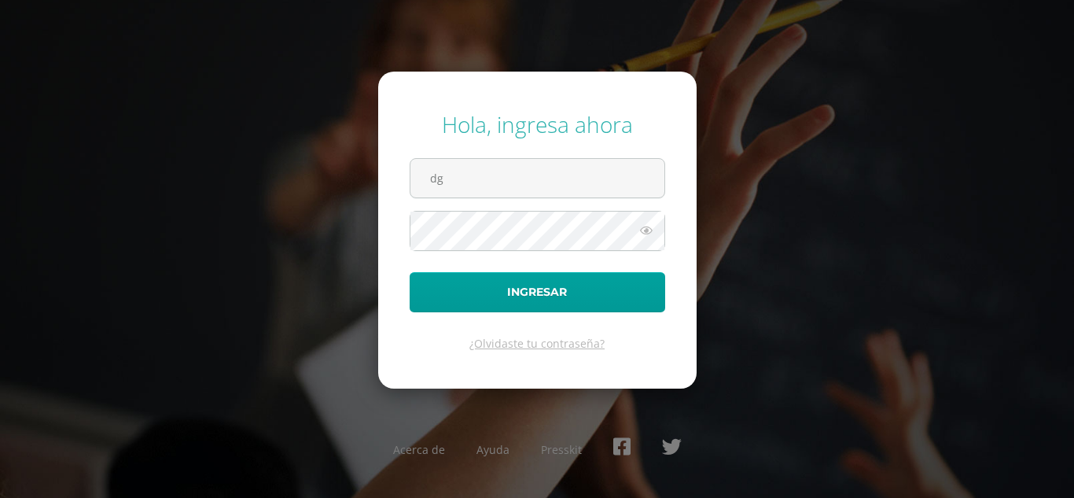
type input "dgarciag@donbosco.edu.gt"
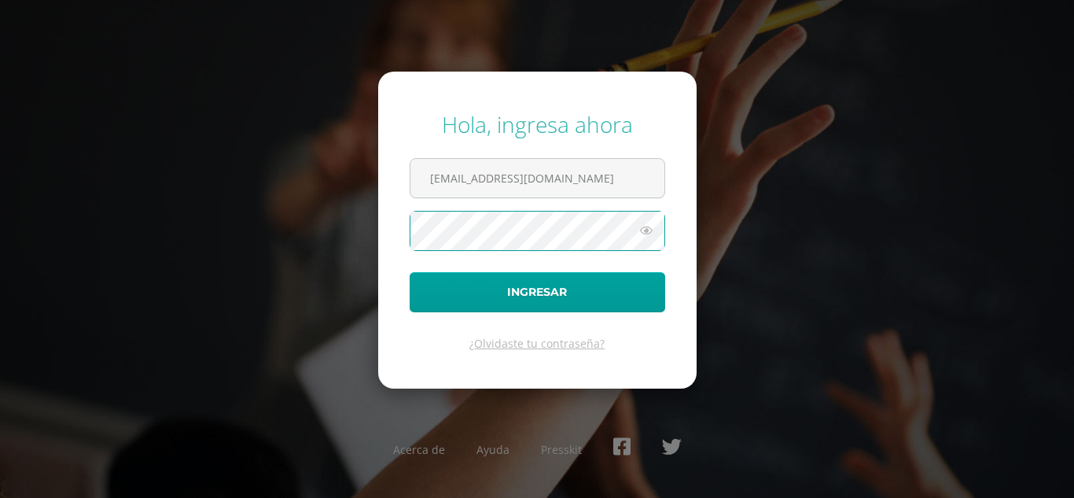
click at [410, 272] on button "Ingresar" at bounding box center [538, 292] width 256 height 40
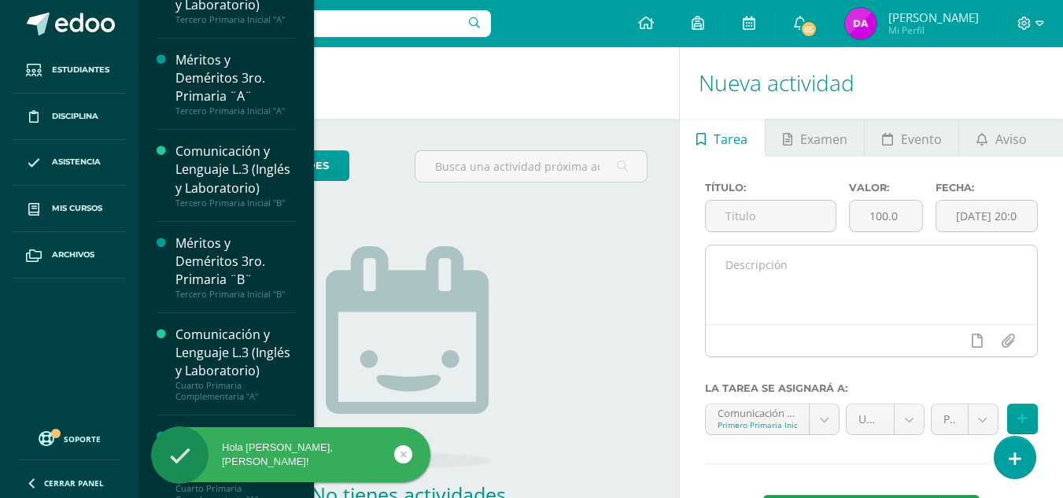
scroll to position [638, 0]
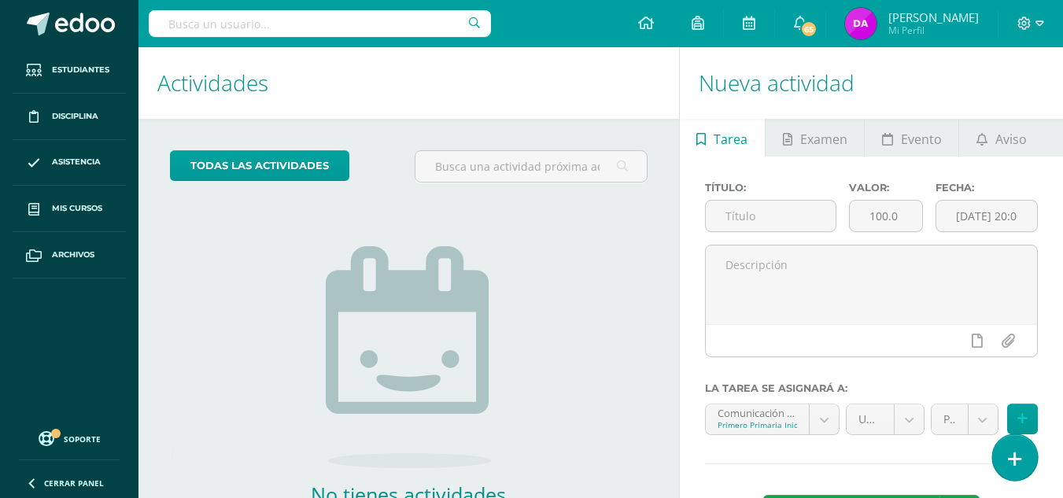
click at [1025, 463] on link at bounding box center [1014, 457] width 45 height 46
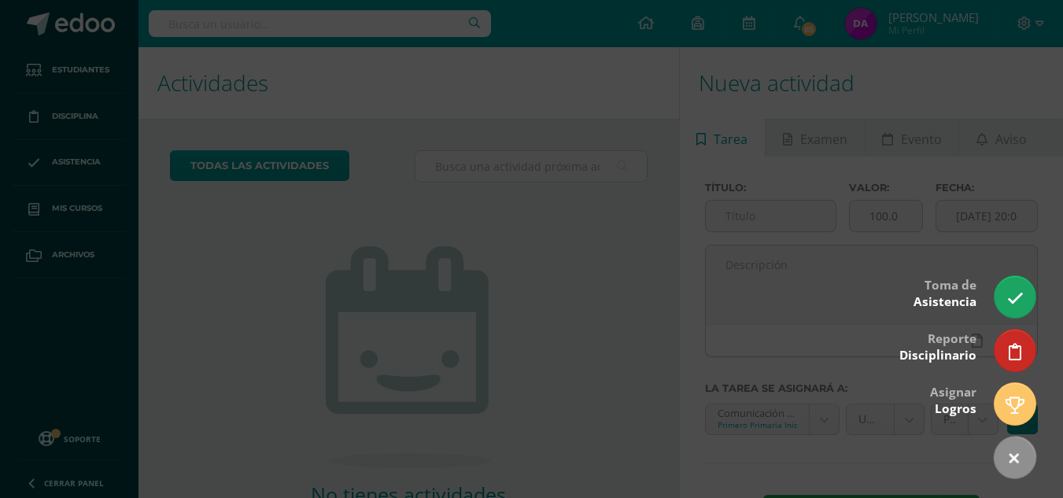
click at [841, 238] on div at bounding box center [531, 249] width 1063 height 498
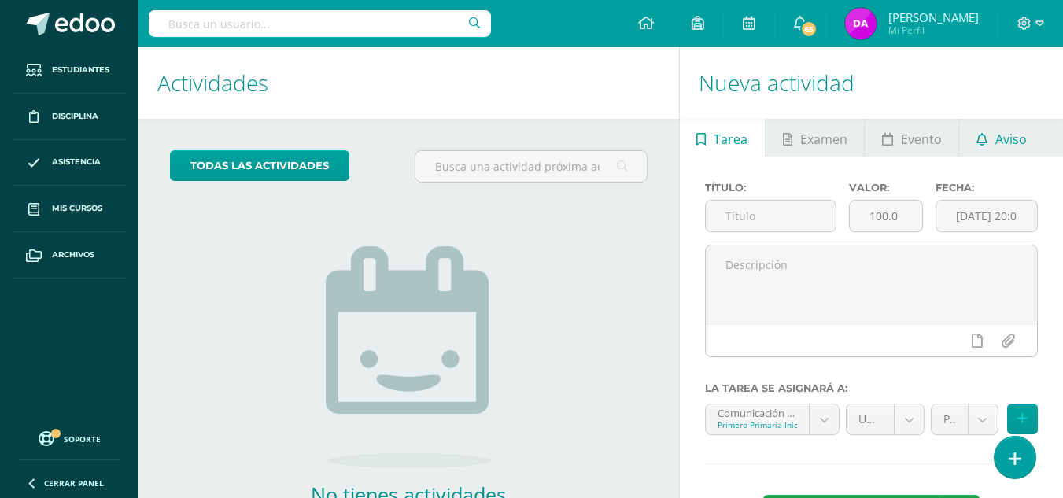
click at [990, 130] on link "Aviso" at bounding box center [1001, 138] width 84 height 38
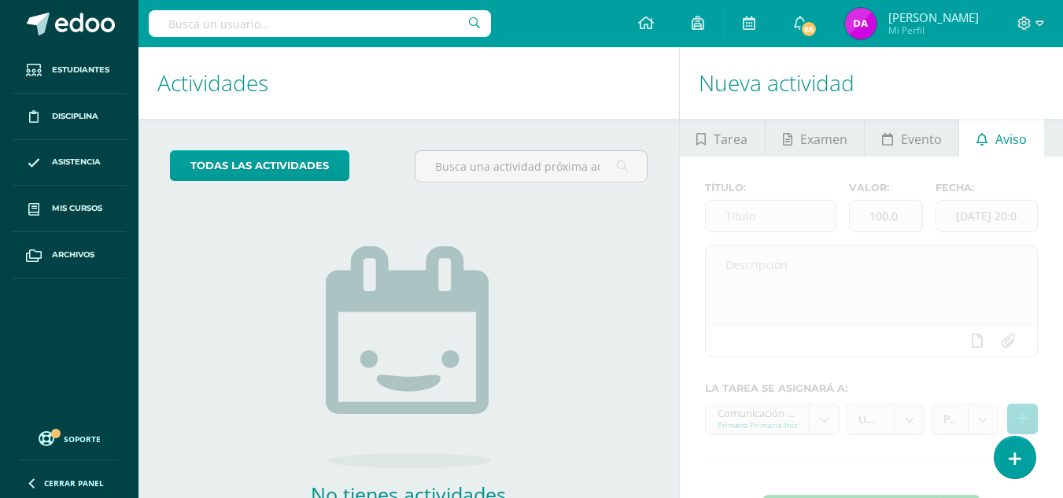
scroll to position [107, 0]
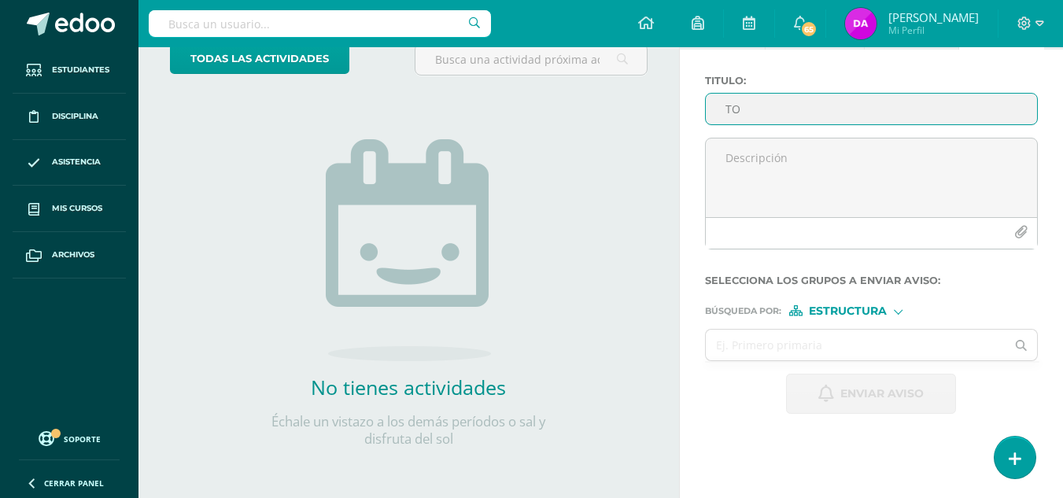
type input "T"
type input "Plataforma TOEFL"
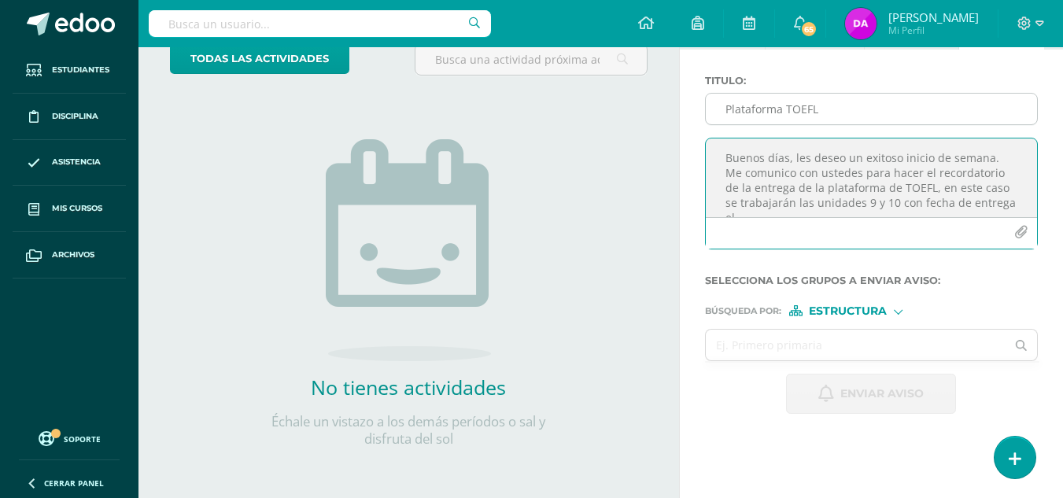
scroll to position [8, 0]
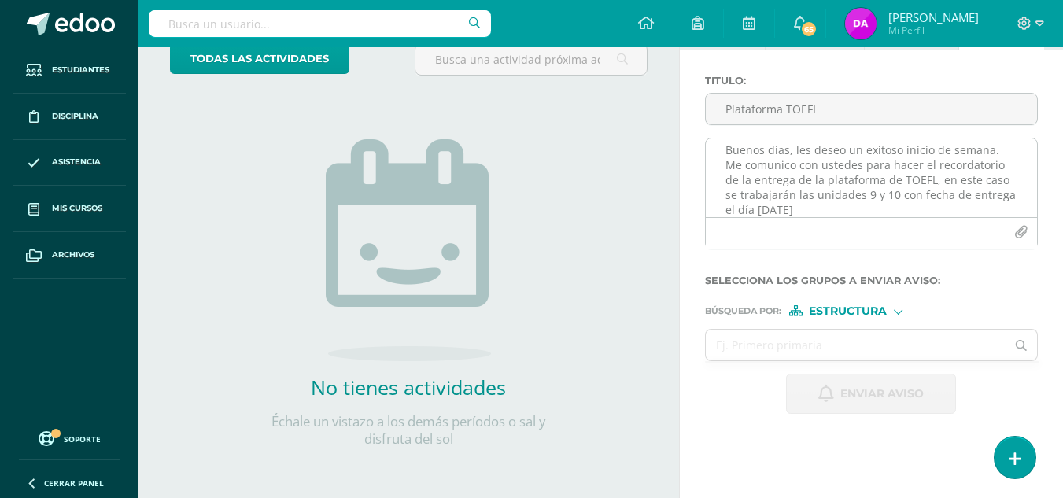
click at [771, 203] on textarea "Buenos días, les deseo un exitoso inicio de semana. Me comunico con ustedes par…" at bounding box center [871, 177] width 331 height 79
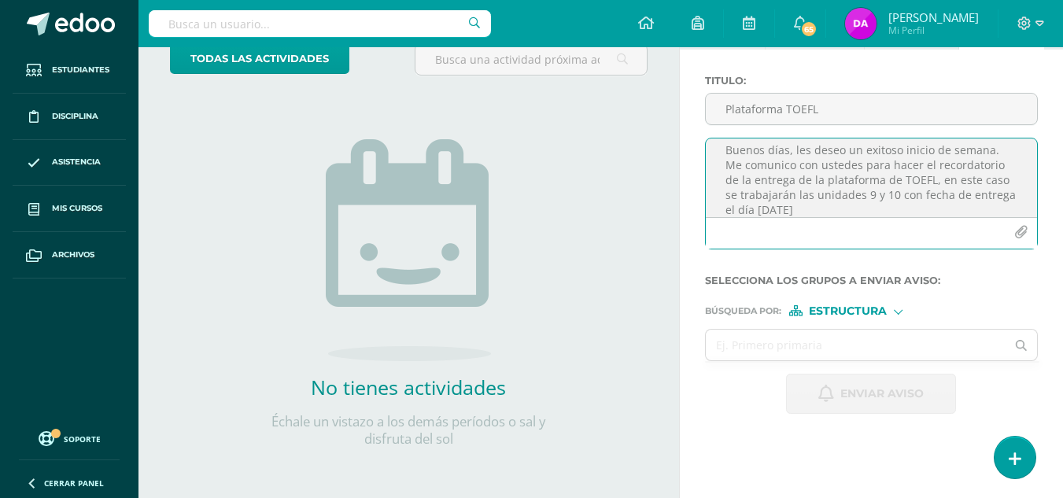
click at [820, 213] on textarea "Buenos días, les deseo un exitoso inicio de semana. Me comunico con ustedes par…" at bounding box center [871, 177] width 331 height 79
click at [783, 168] on textarea "Buenos días, les deseo un exitoso inicio de semana. Me comunico con ustedes par…" at bounding box center [871, 177] width 331 height 79
click at [924, 168] on textarea "Buenos días, les deseo un exitoso inicio de semana. Me comunico con ustedes par…" at bounding box center [871, 177] width 331 height 79
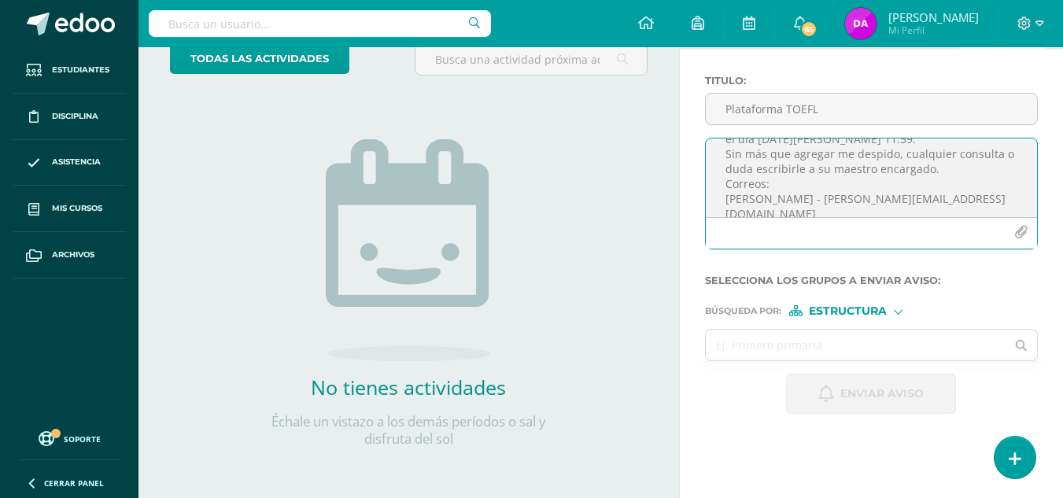
click at [924, 168] on textarea "Buenos días, les deseo un exitoso inicio de semana. Me comunico con ustedes par…" at bounding box center [871, 177] width 331 height 79
type textarea "Buenos días, les deseo un exitoso inicio de semana. Me comunico con ustedes par…"
click at [846, 331] on input "text" at bounding box center [856, 345] width 300 height 31
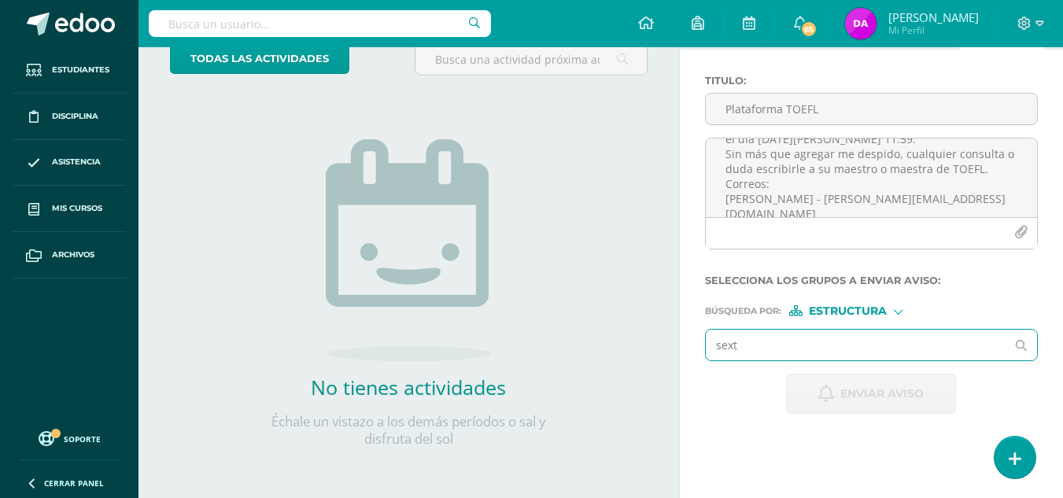
type input "sexto"
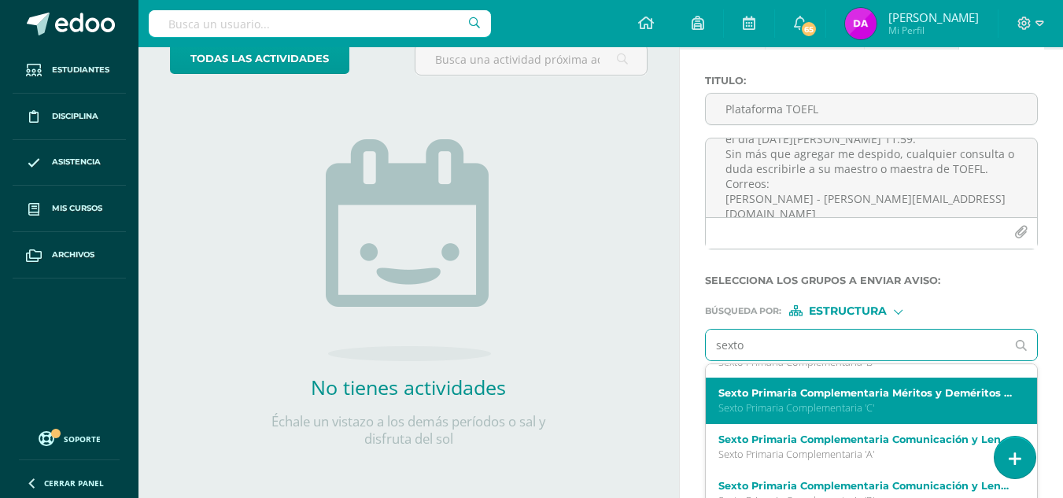
scroll to position [137, 0]
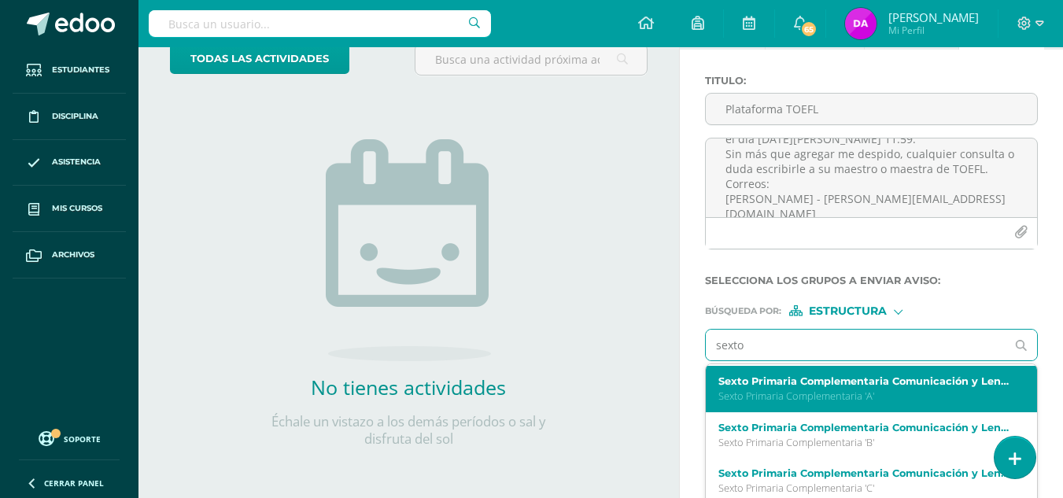
click at [871, 385] on label "Sexto Primaria Complementaria Comunicación y Lenguaje L.3 (Inglés y Laboratorio…" at bounding box center [865, 381] width 294 height 12
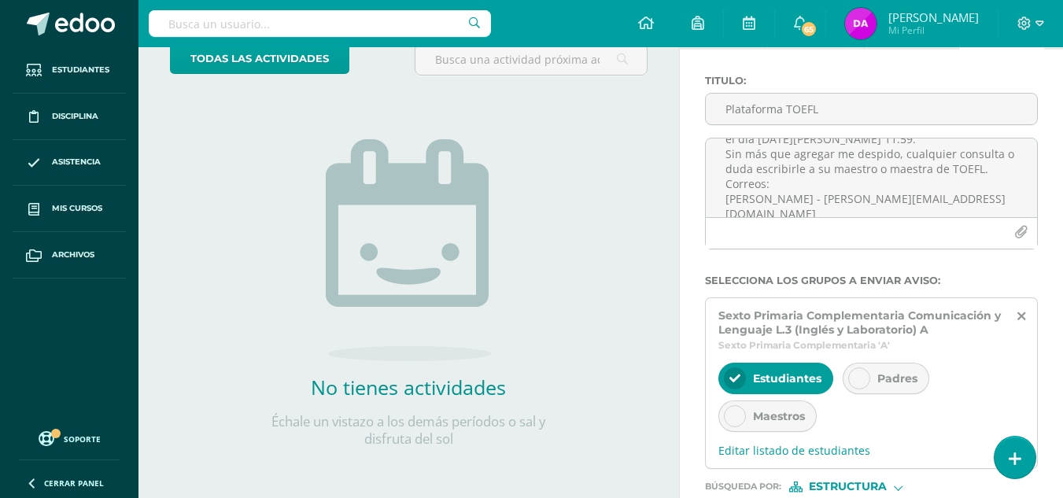
scroll to position [0, 0]
click at [883, 376] on span "Padres" at bounding box center [897, 378] width 40 height 14
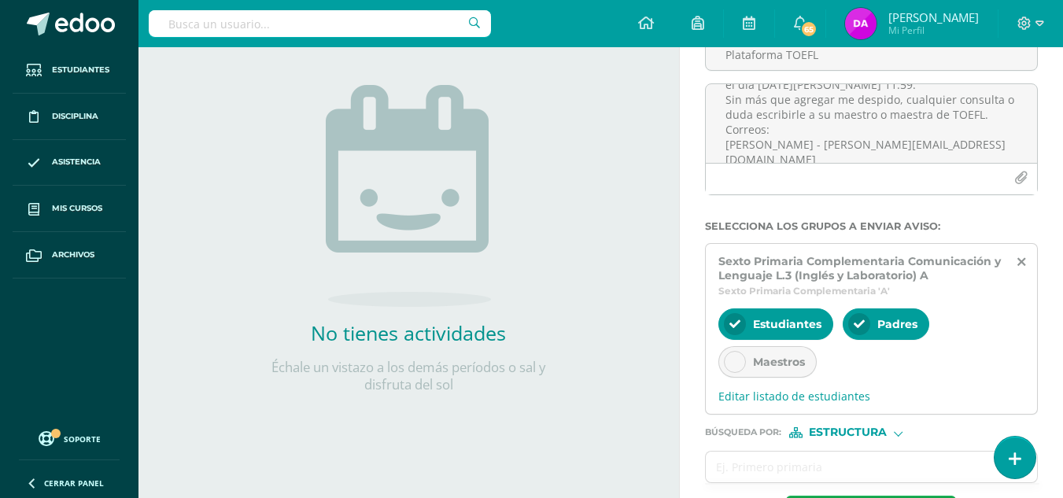
scroll to position [224, 0]
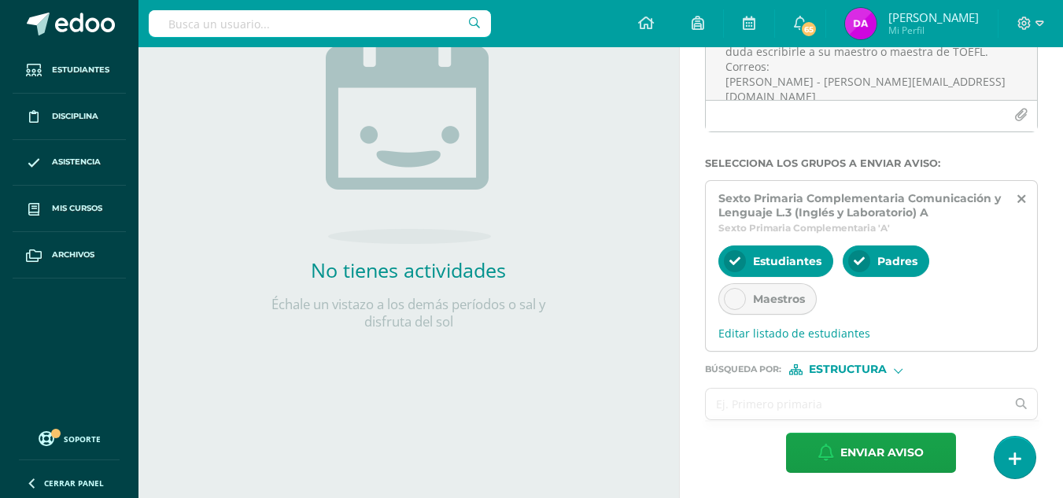
click at [871, 400] on input "text" at bounding box center [856, 404] width 300 height 31
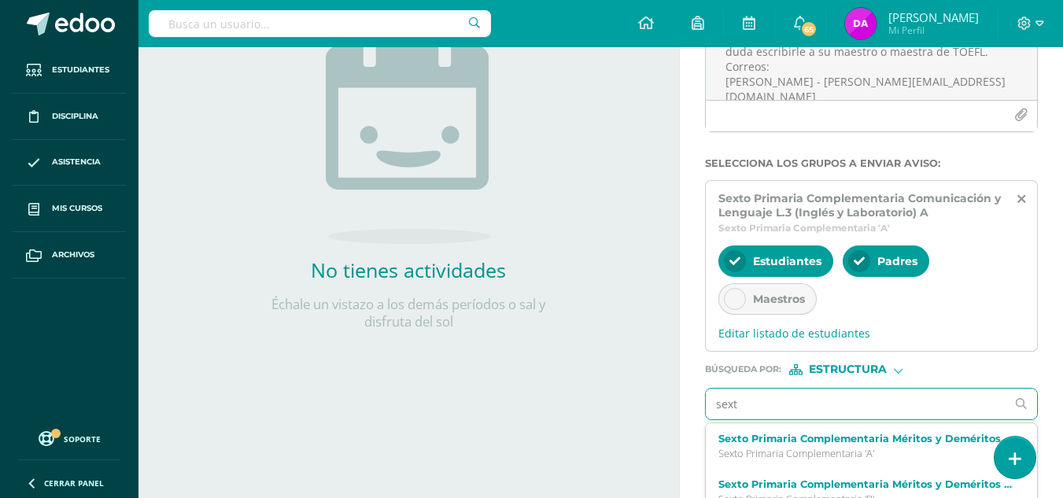
type input "sexto"
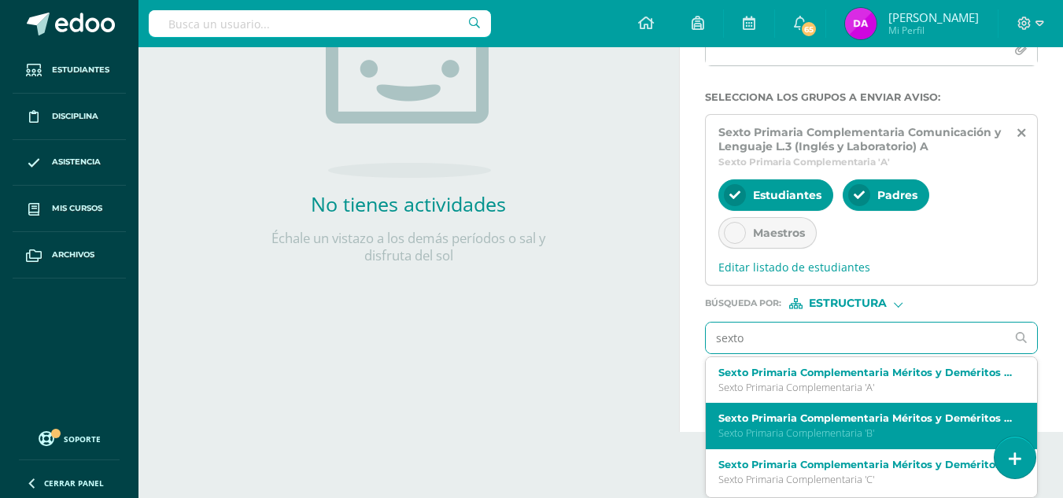
scroll to position [136, 0]
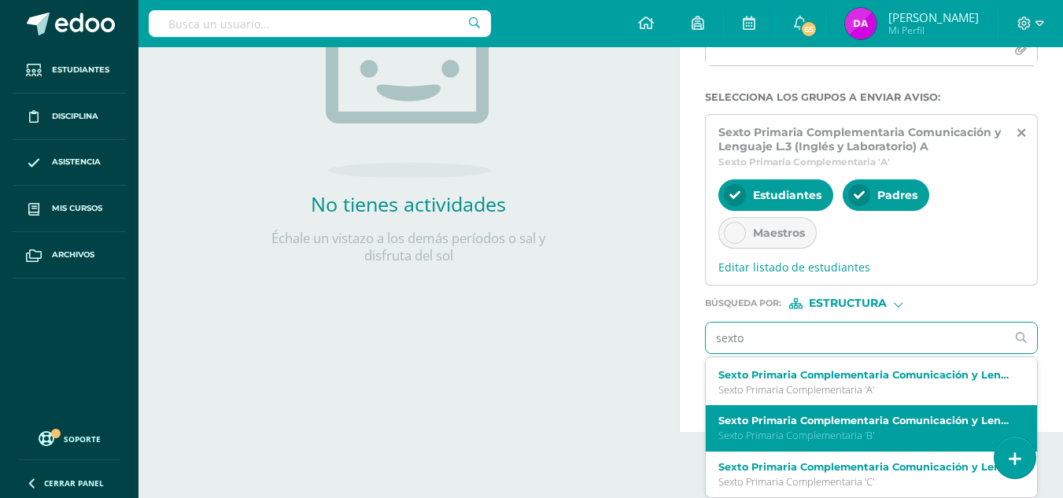
click at [827, 437] on p "Sexto Primaria Complementaria 'B'" at bounding box center [865, 435] width 294 height 13
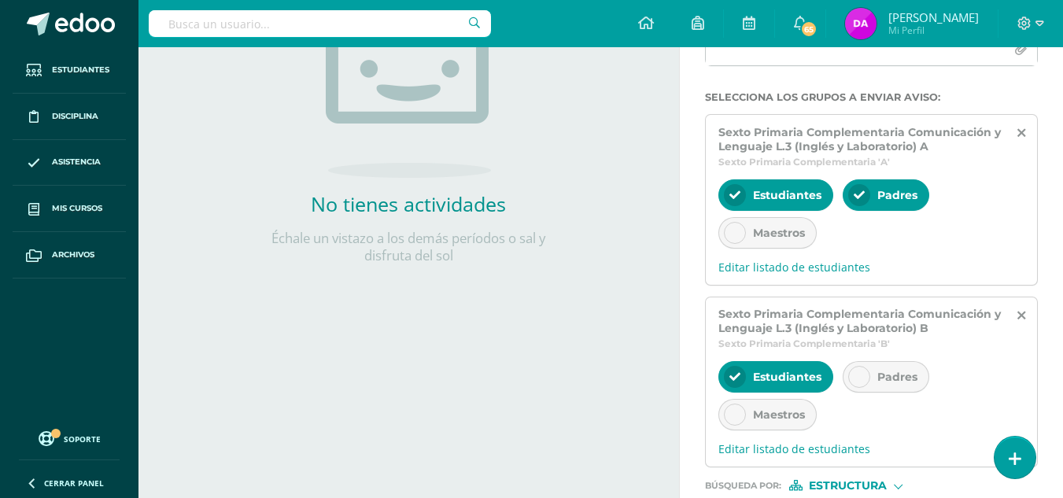
click at [888, 375] on span "Padres" at bounding box center [897, 377] width 40 height 14
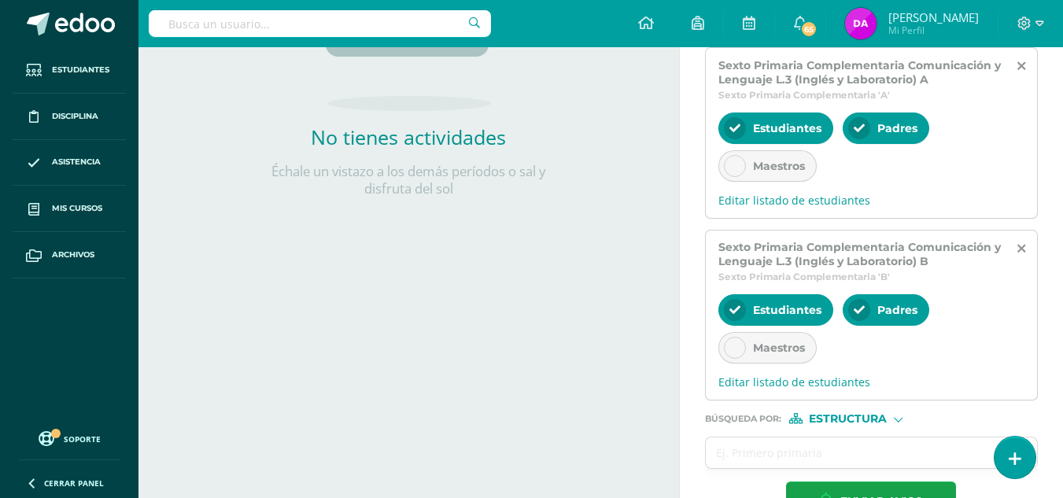
scroll to position [406, 0]
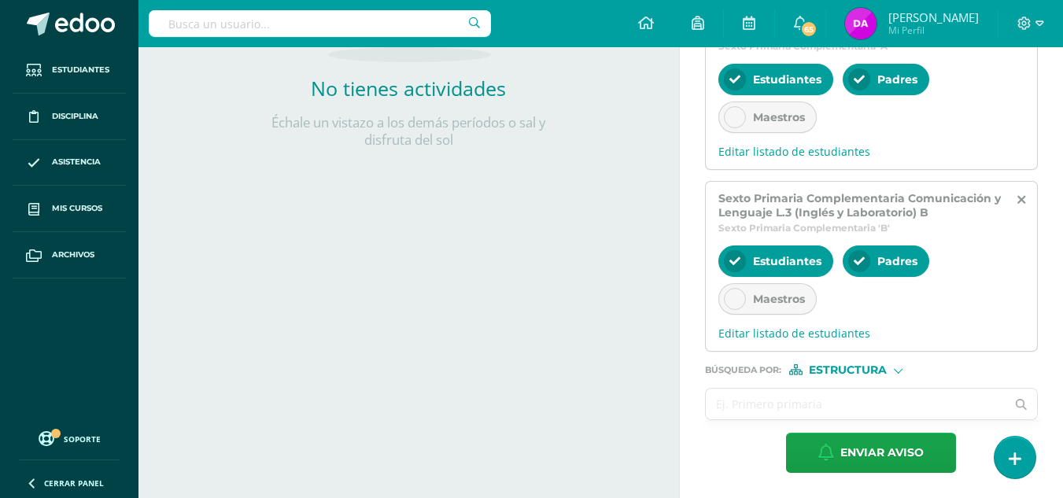
click at [829, 402] on input "text" at bounding box center [856, 404] width 300 height 31
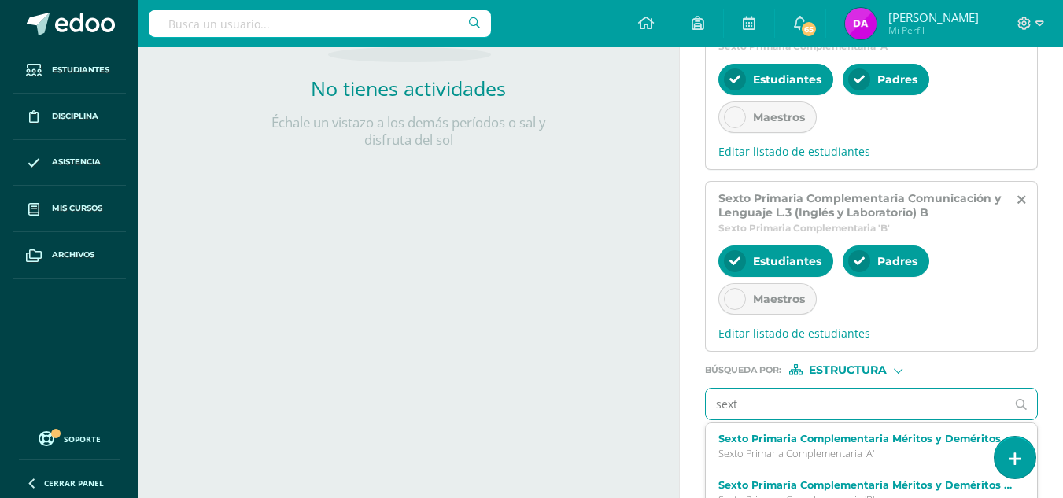
type input "sexto"
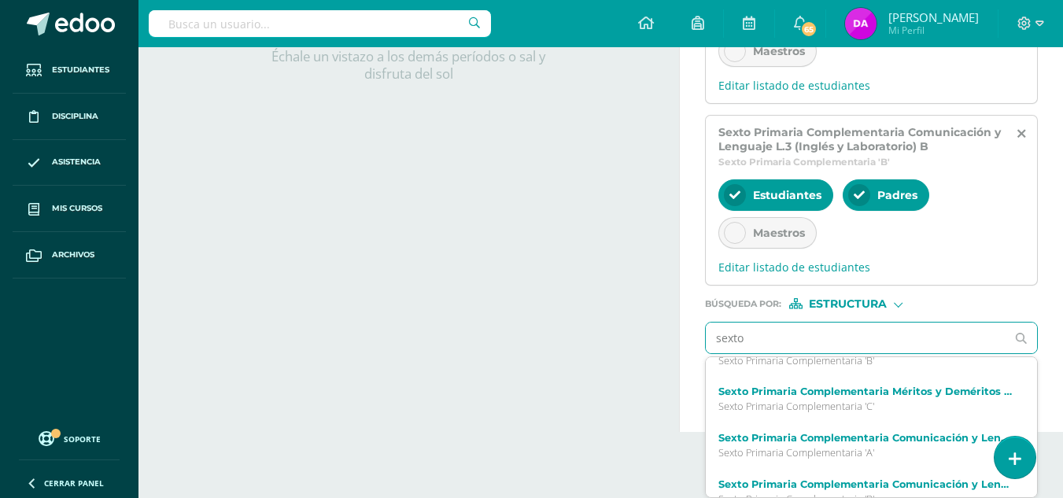
scroll to position [137, 0]
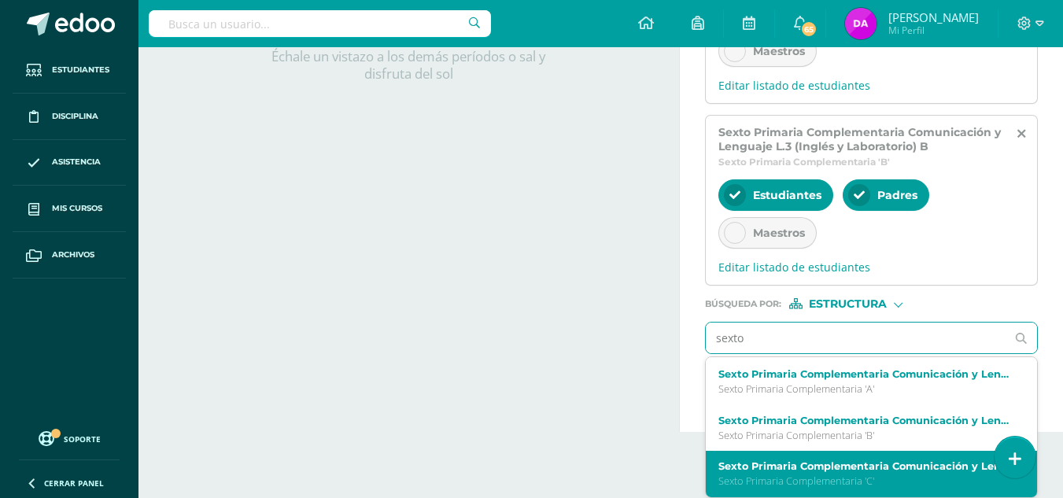
click at [884, 461] on label "Sexto Primaria Complementaria Comunicación y Lenguaje L.3 (Inglés y Laboratorio…" at bounding box center [865, 466] width 294 height 12
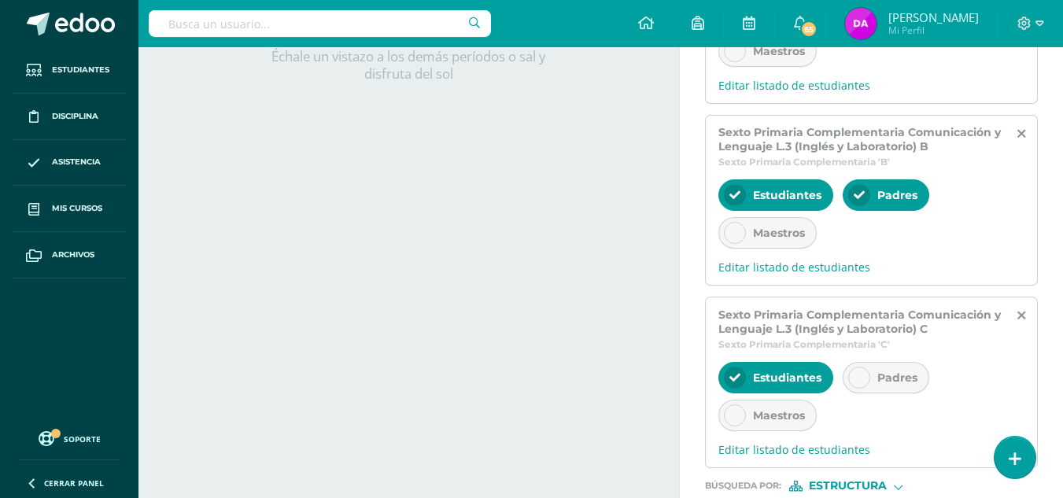
scroll to position [0, 0]
click at [893, 373] on span "Padres" at bounding box center [897, 377] width 40 height 14
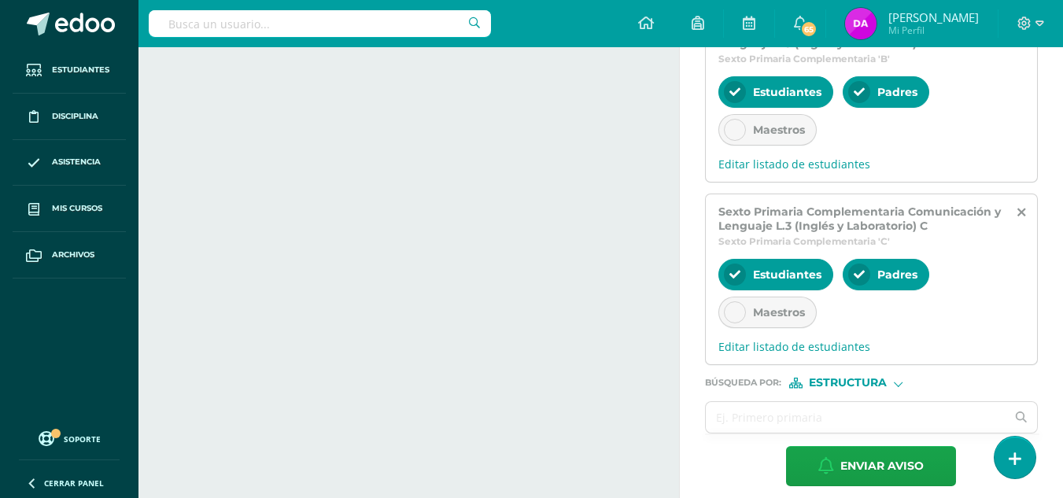
scroll to position [588, 0]
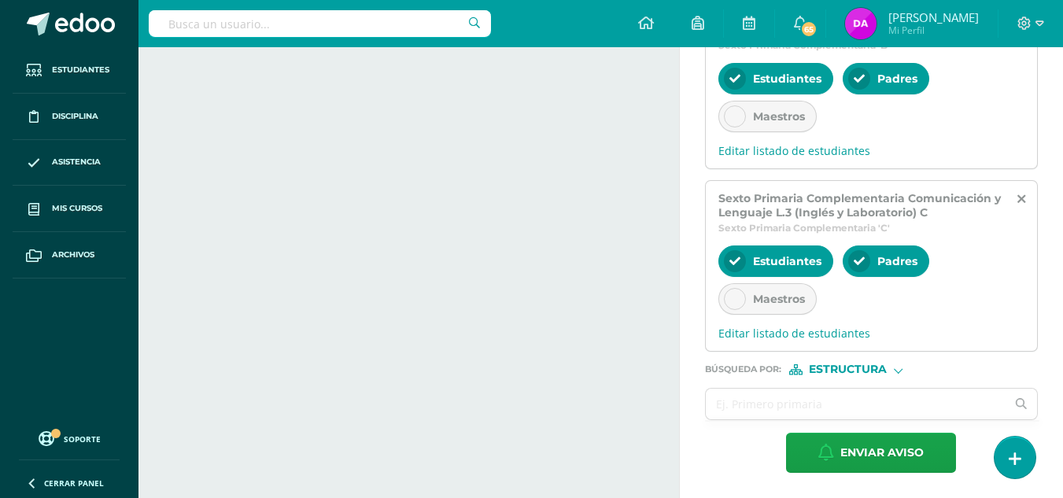
click at [869, 370] on span "Estructura" at bounding box center [848, 369] width 78 height 9
click at [858, 408] on span "Persona" at bounding box center [854, 410] width 57 height 9
click at [858, 408] on input "text" at bounding box center [856, 404] width 300 height 31
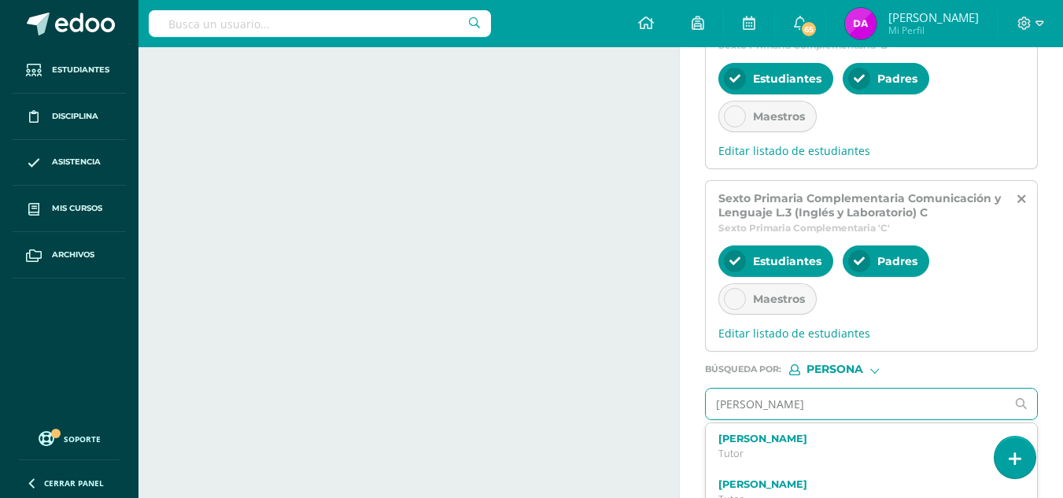
type input "[PERSON_NAME]"
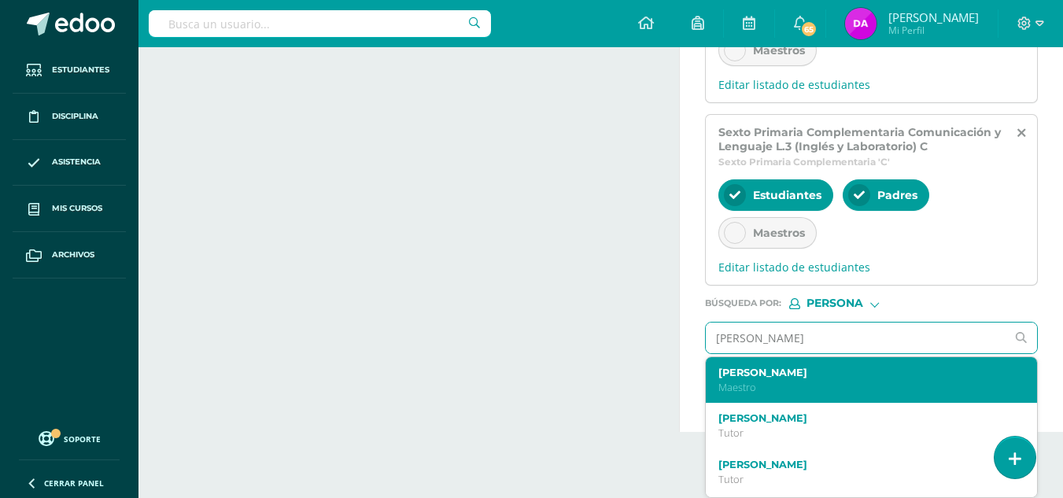
click at [955, 384] on p "Maestro" at bounding box center [865, 387] width 294 height 13
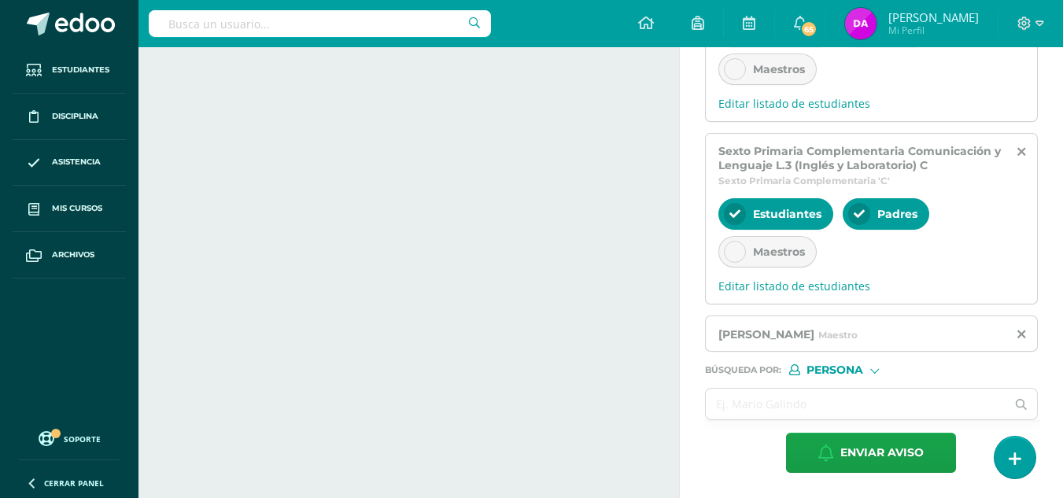
scroll to position [636, 0]
click at [883, 404] on input "text" at bounding box center [856, 404] width 300 height 31
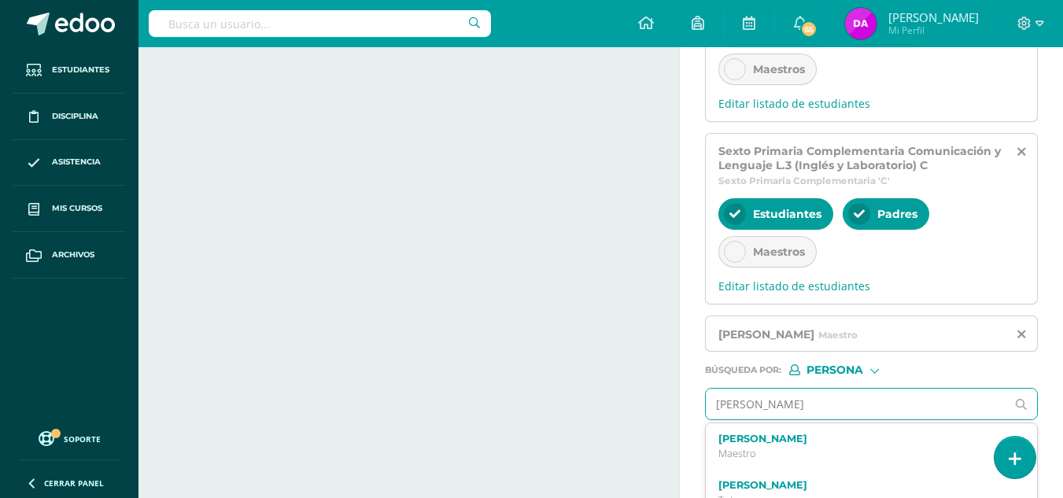
type input "[PERSON_NAME]"
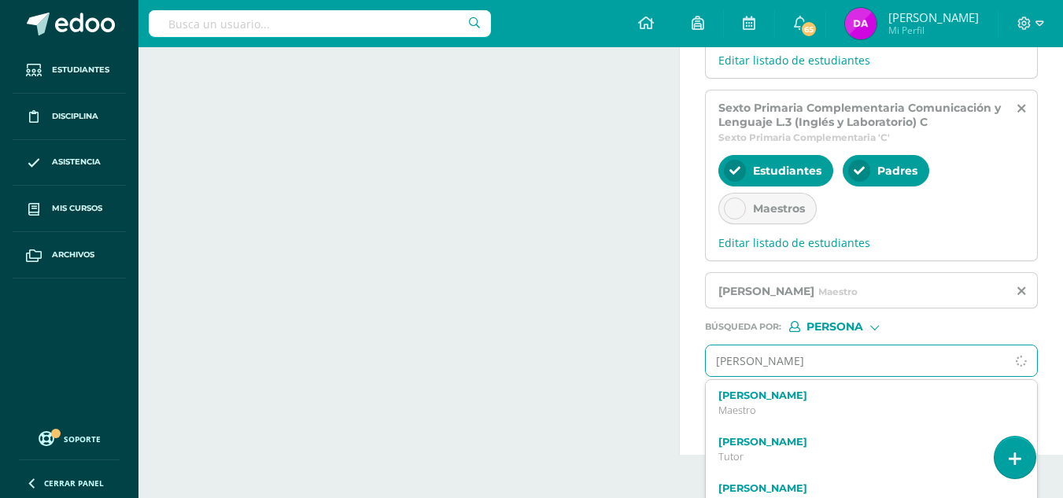
scroll to position [702, 0]
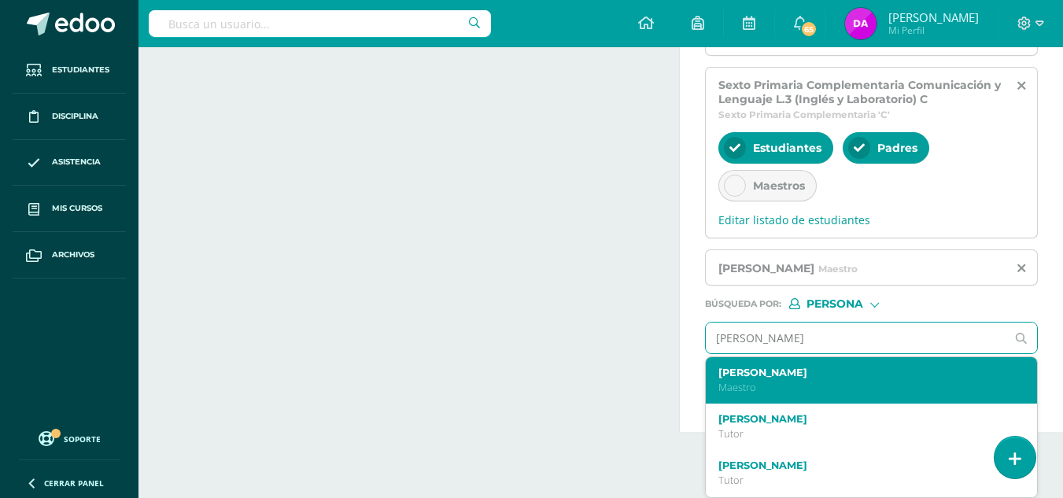
click at [901, 379] on div "[PERSON_NAME]" at bounding box center [865, 381] width 294 height 28
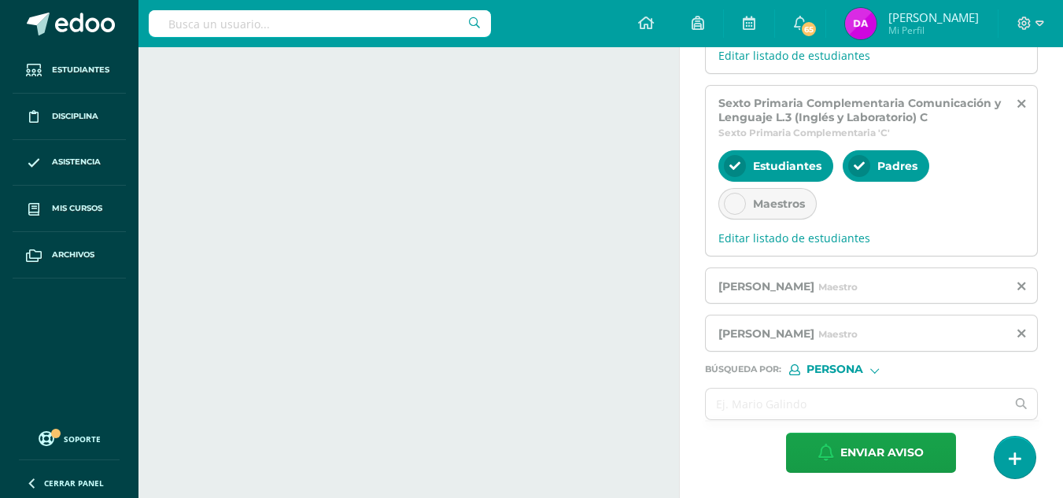
scroll to position [683, 0]
click at [859, 403] on input "text" at bounding box center [856, 404] width 300 height 31
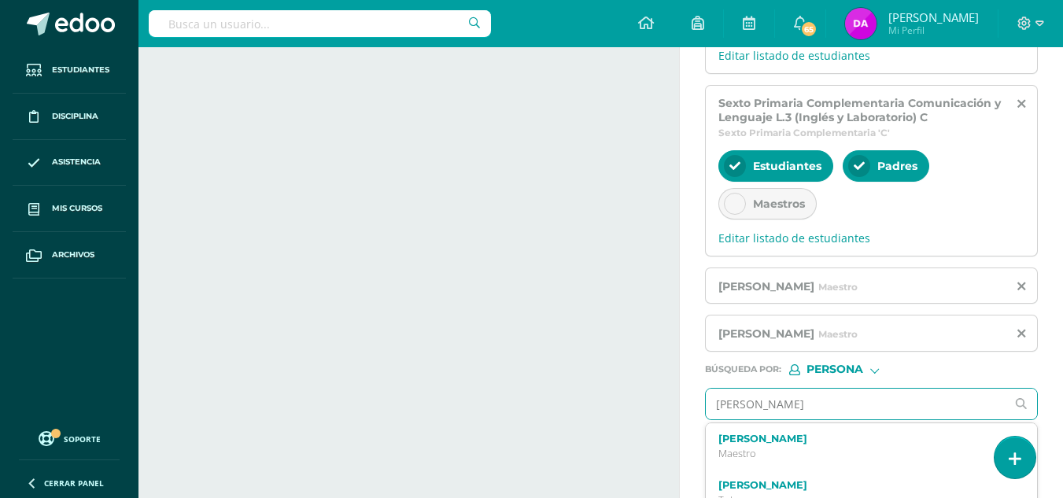
type input "[PERSON_NAME]"
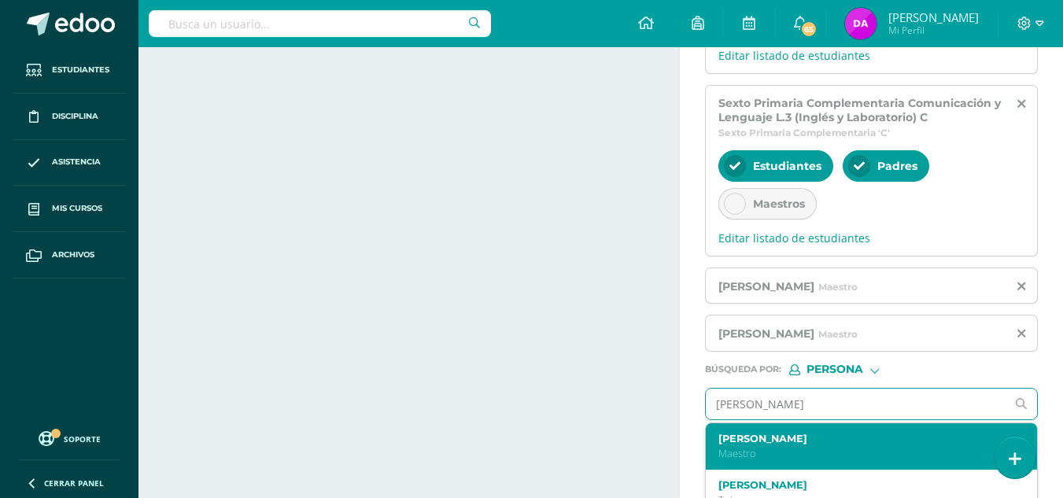
click at [842, 437] on label "[PERSON_NAME]" at bounding box center [865, 439] width 294 height 12
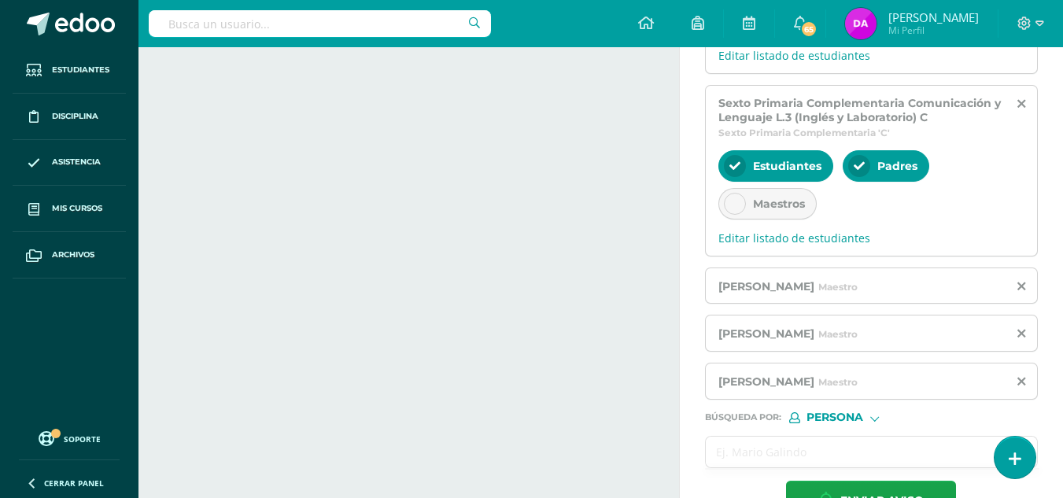
click at [838, 451] on input "text" at bounding box center [856, 452] width 300 height 31
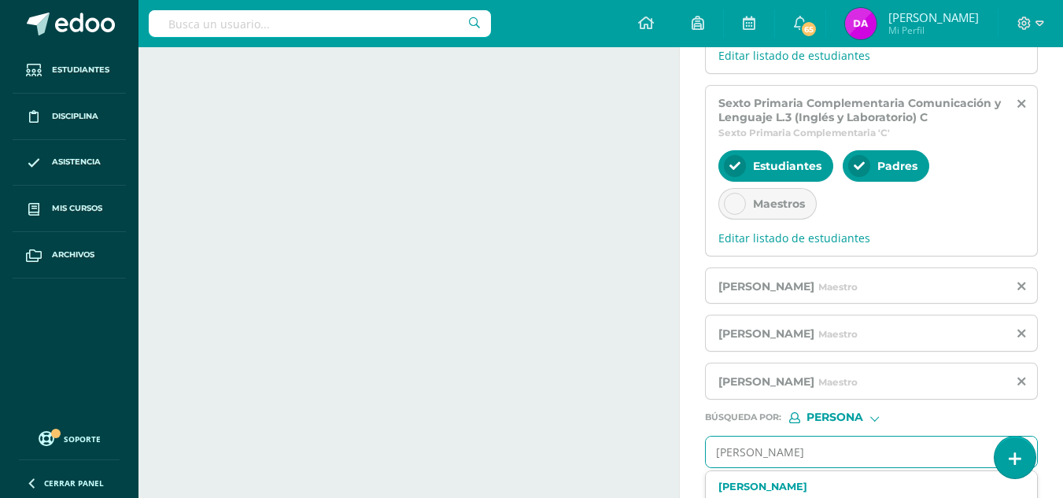
type input "[PERSON_NAME]"
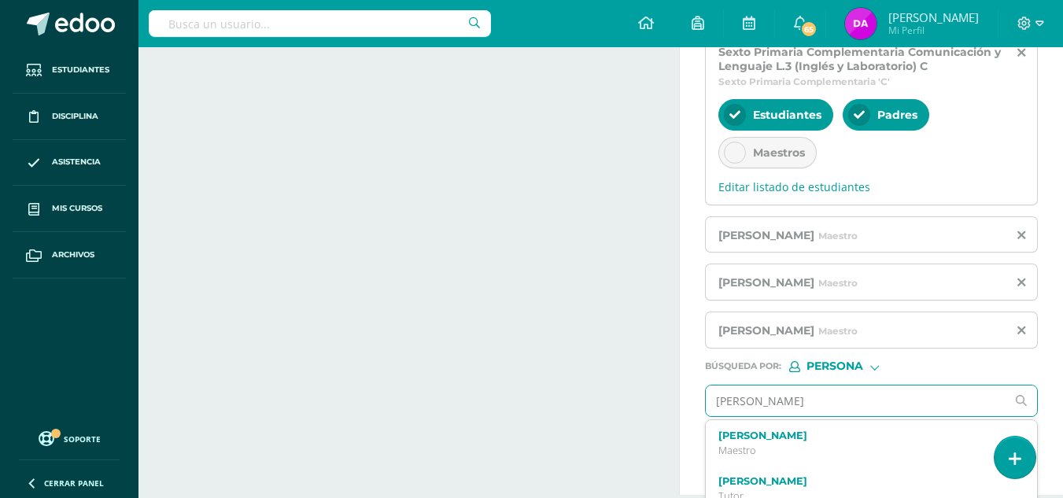
scroll to position [762, 0]
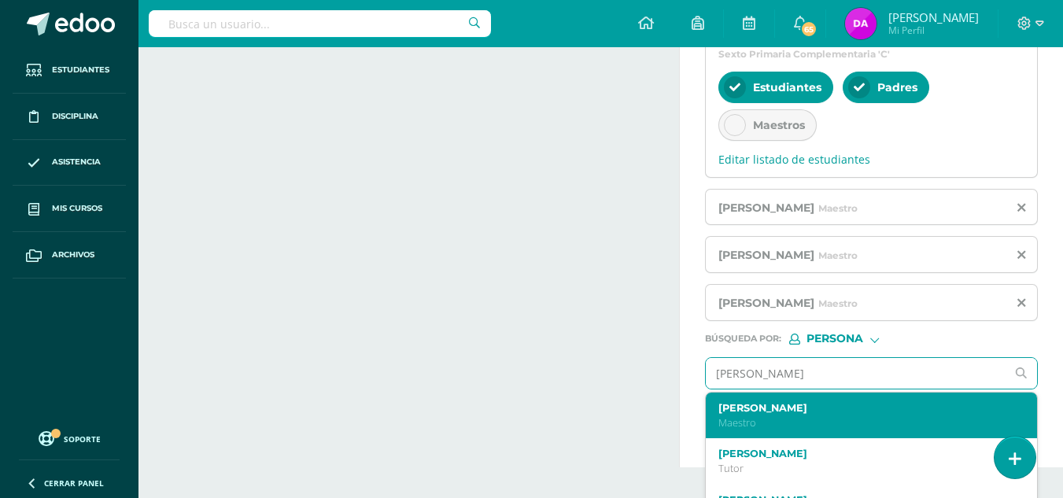
click at [847, 432] on div "[PERSON_NAME] Maestro" at bounding box center [871, 415] width 331 height 46
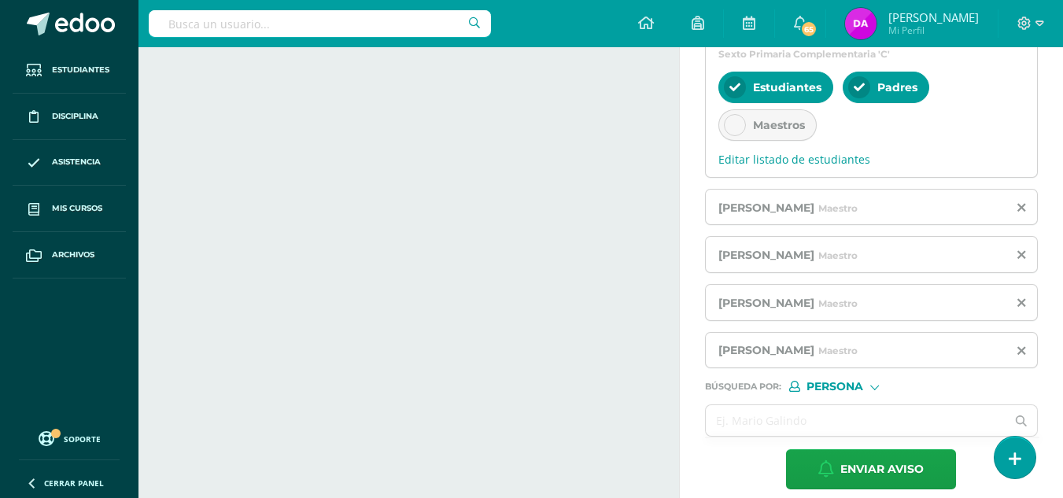
click at [847, 432] on input "text" at bounding box center [856, 420] width 300 height 31
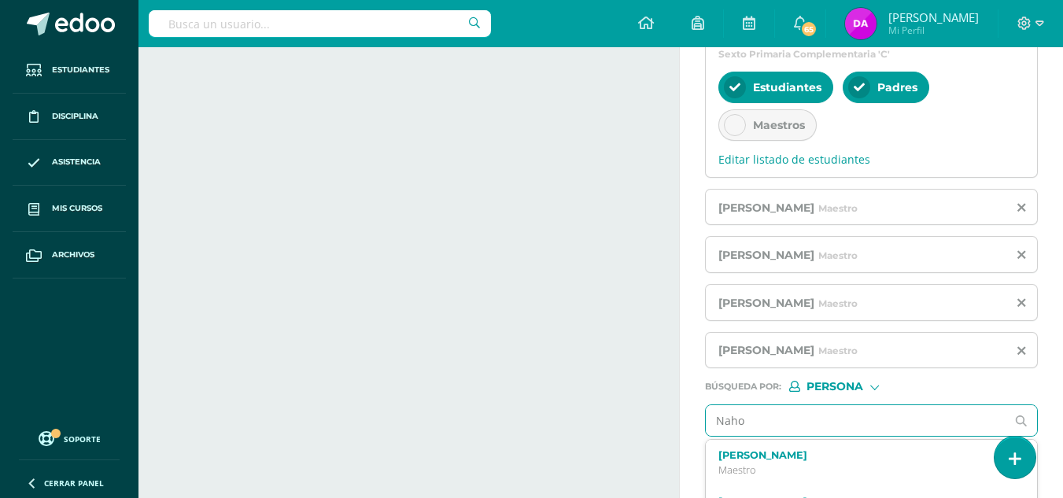
type input "[PERSON_NAME]"
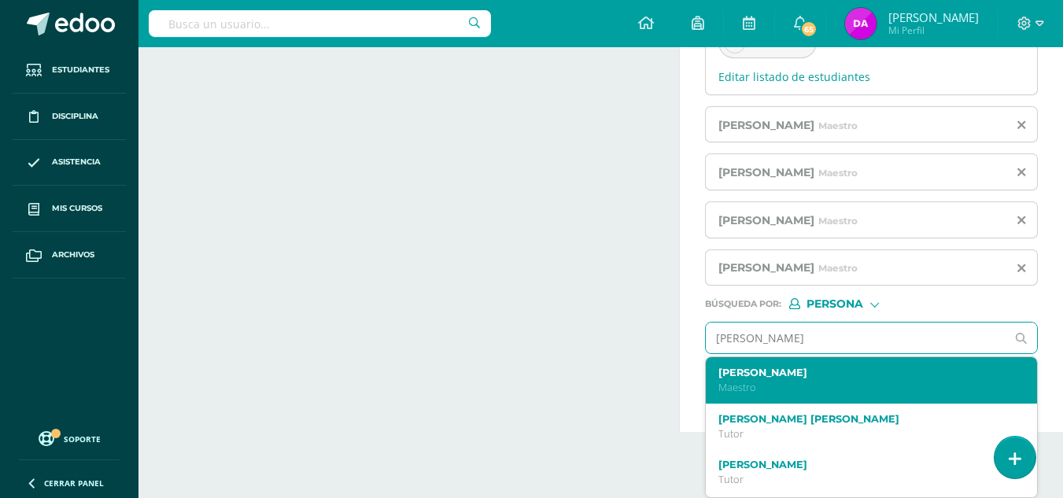
click at [859, 385] on p "Maestro" at bounding box center [865, 387] width 294 height 13
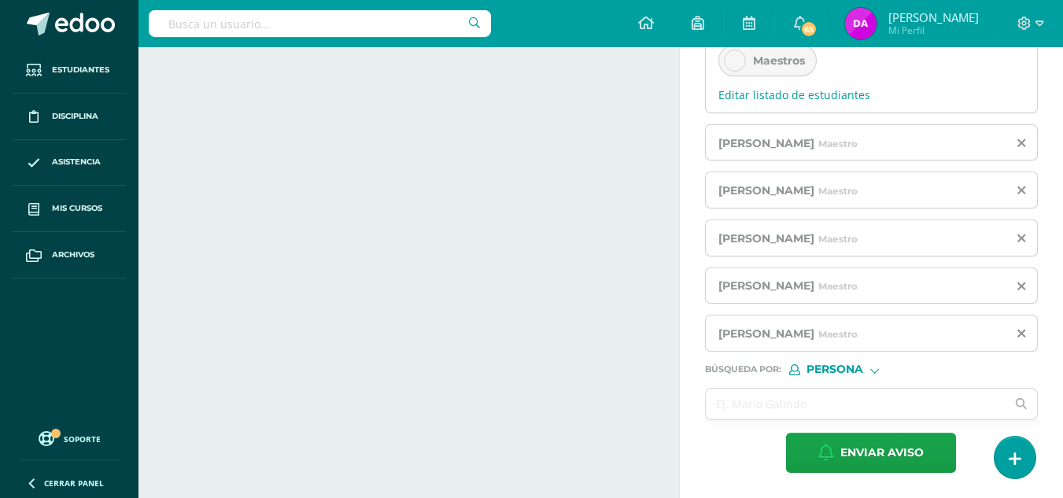
scroll to position [827, 0]
click at [831, 396] on input "text" at bounding box center [856, 404] width 300 height 31
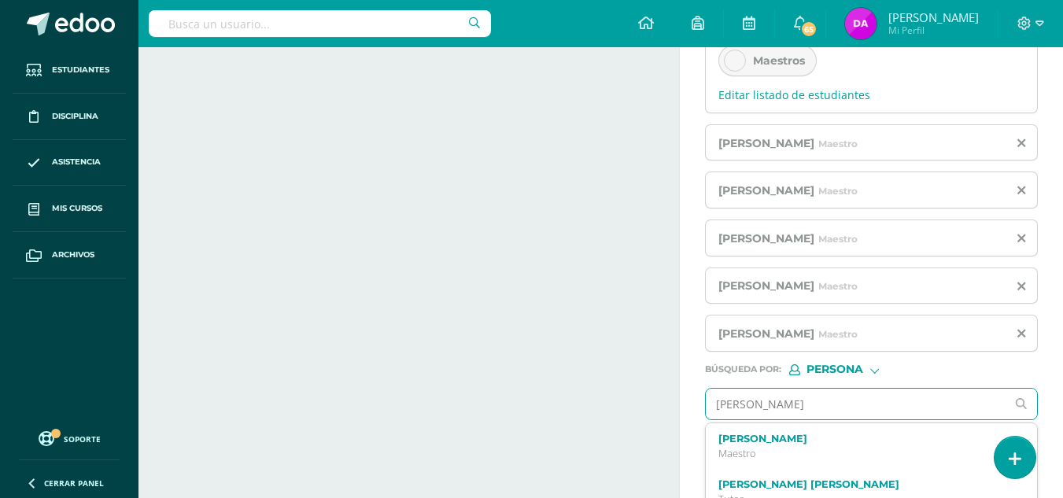
type input "[PERSON_NAME]"
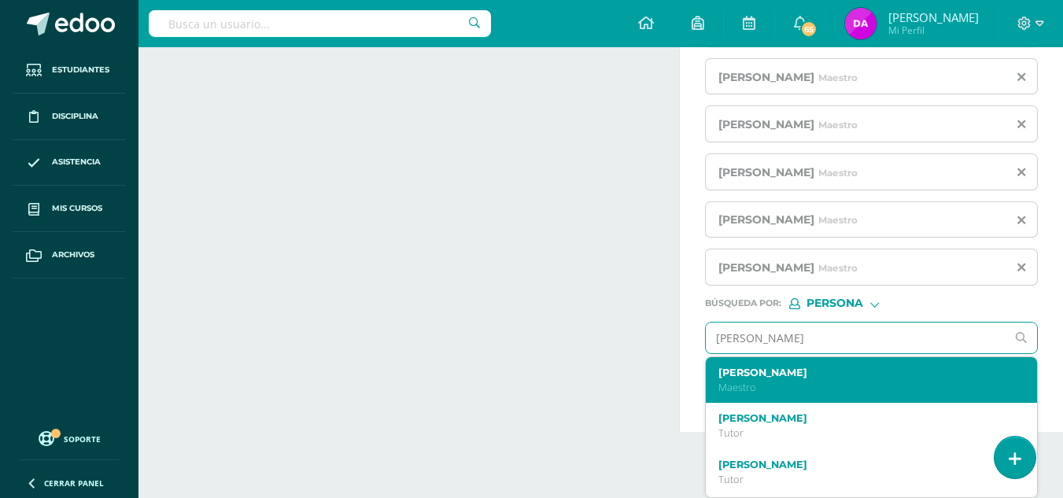
click at [865, 377] on label "[PERSON_NAME]" at bounding box center [865, 373] width 294 height 12
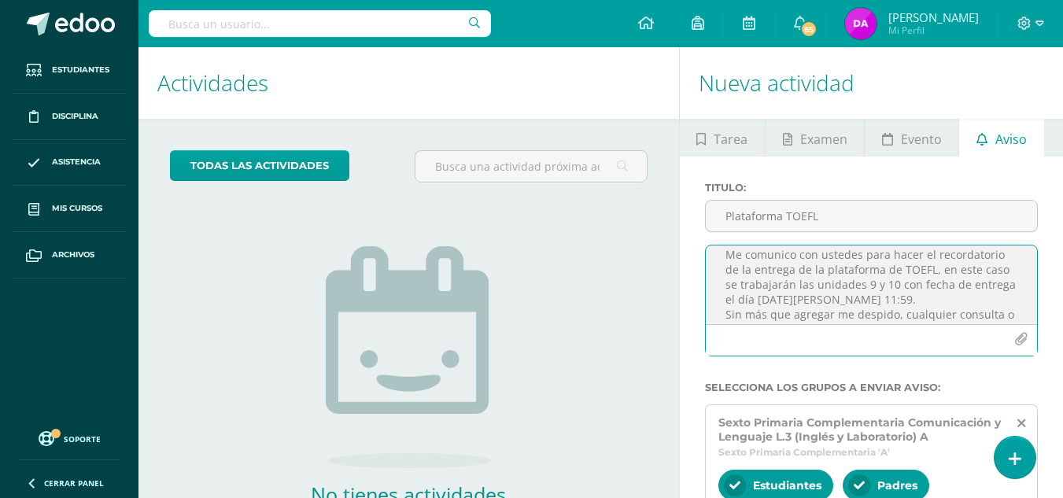
scroll to position [31, 0]
click at [989, 264] on textarea "Buenos días, les deseo un exitoso inicio de semana. Me comunico con ustedes par…" at bounding box center [871, 284] width 331 height 79
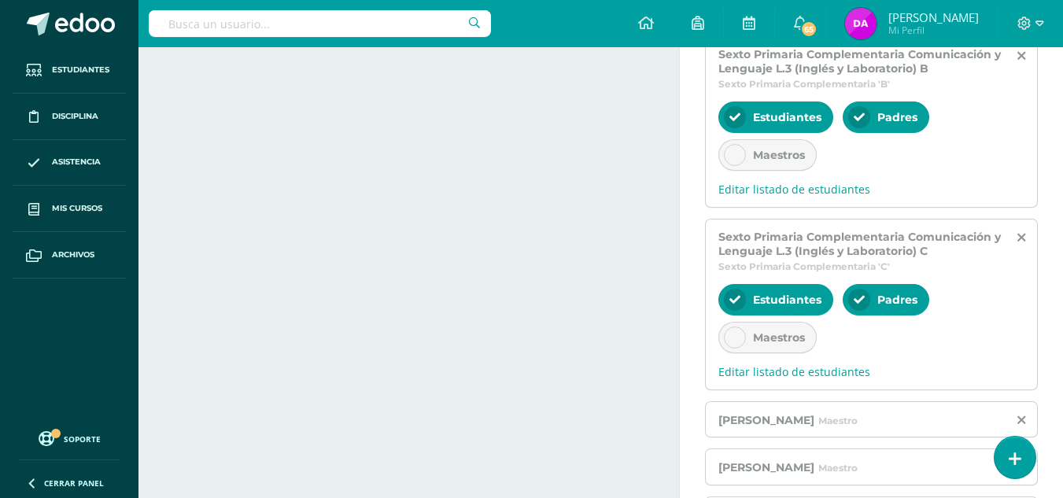
scroll to position [874, 0]
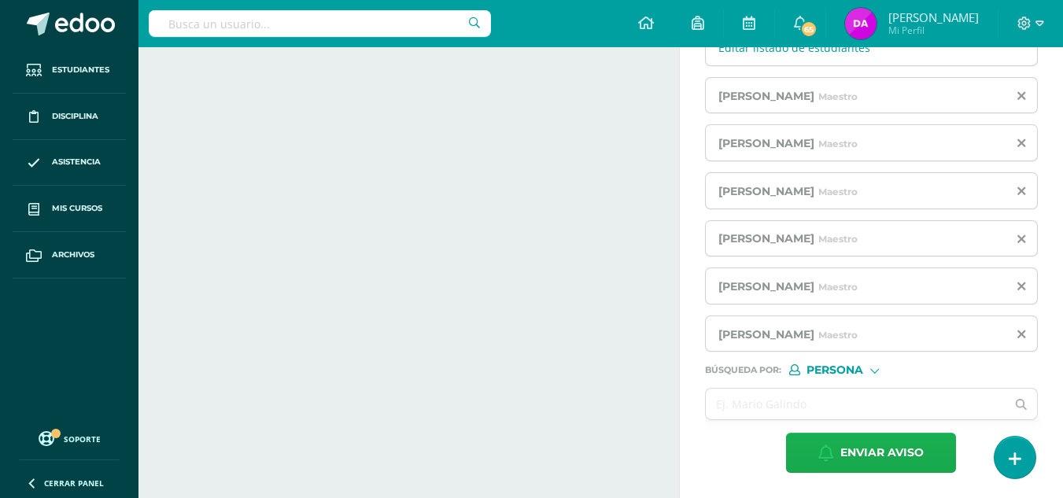
type textarea "Buenos días, les deseo un exitoso inicio de semana. Me comunico con ustedes par…"
click at [827, 452] on icon "button" at bounding box center [826, 452] width 16 height 17
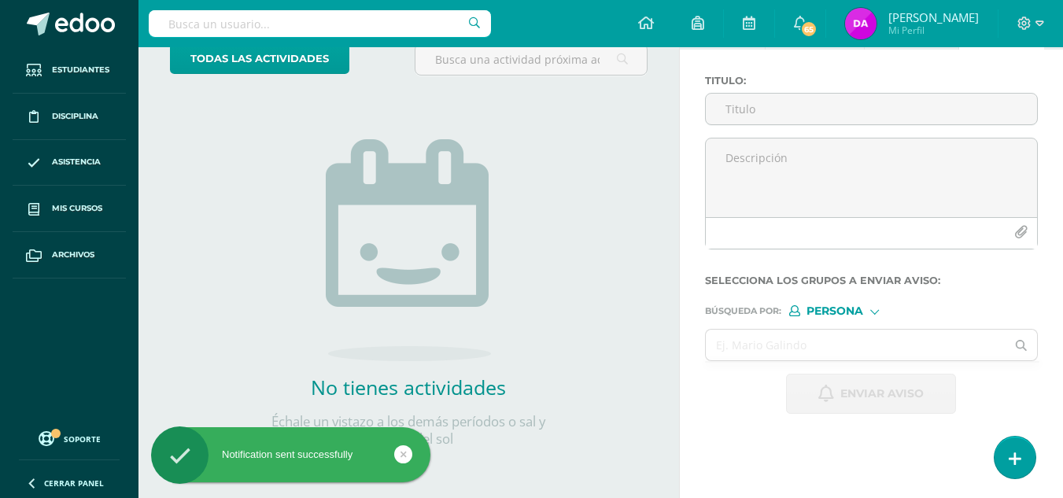
scroll to position [0, 0]
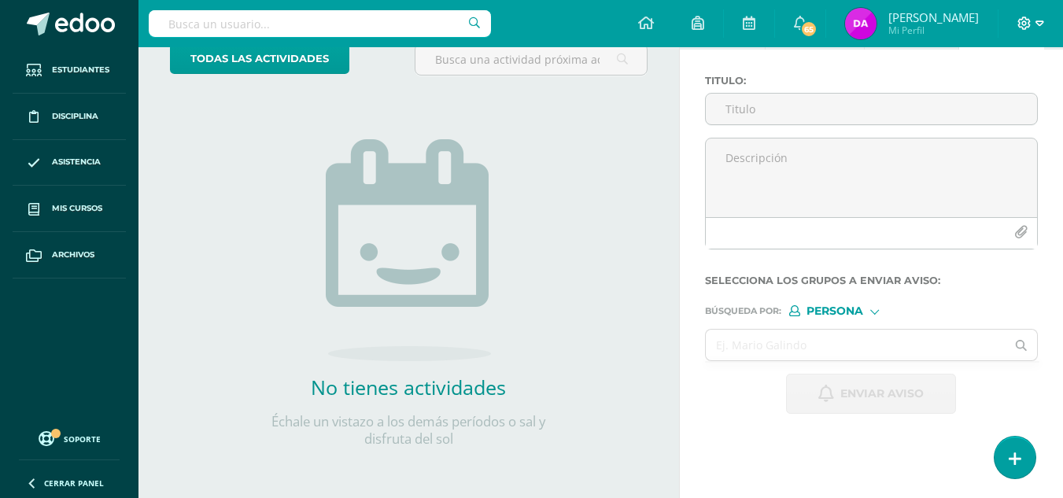
click at [1033, 17] on span at bounding box center [1030, 23] width 27 height 17
click at [1004, 105] on span "Cerrar sesión" at bounding box center [989, 107] width 71 height 15
